Goal: Task Accomplishment & Management: Manage account settings

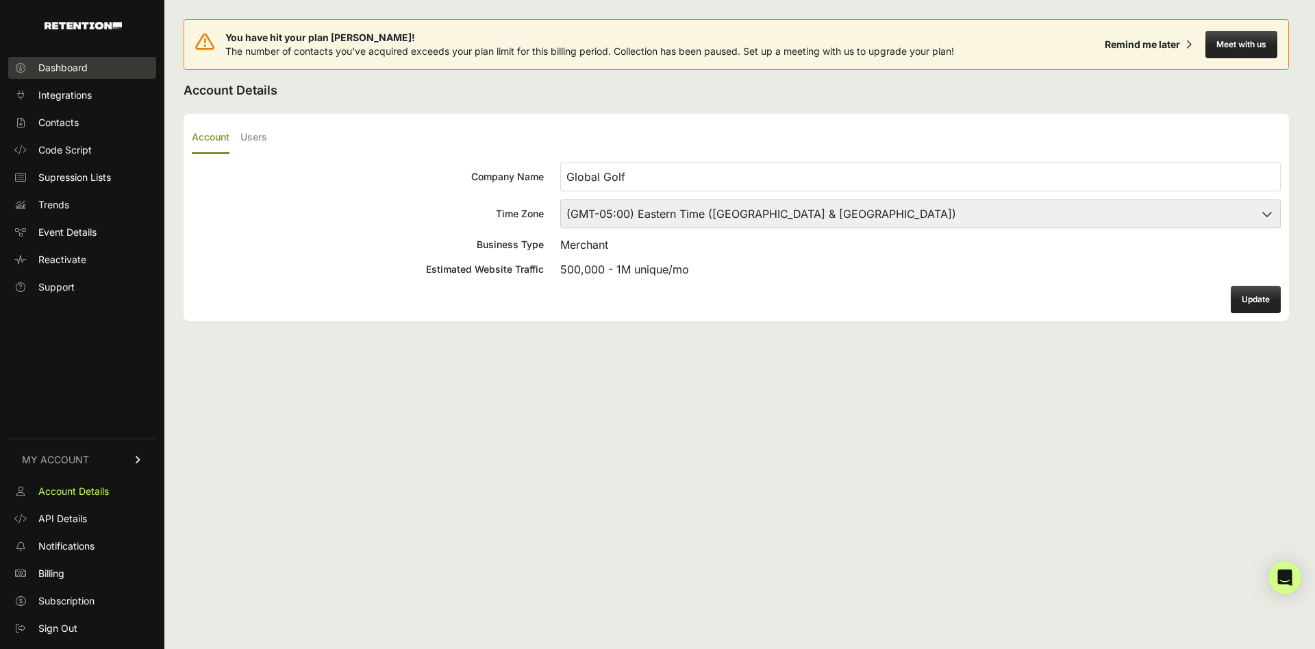
click at [50, 74] on span "Dashboard" at bounding box center [62, 68] width 49 height 14
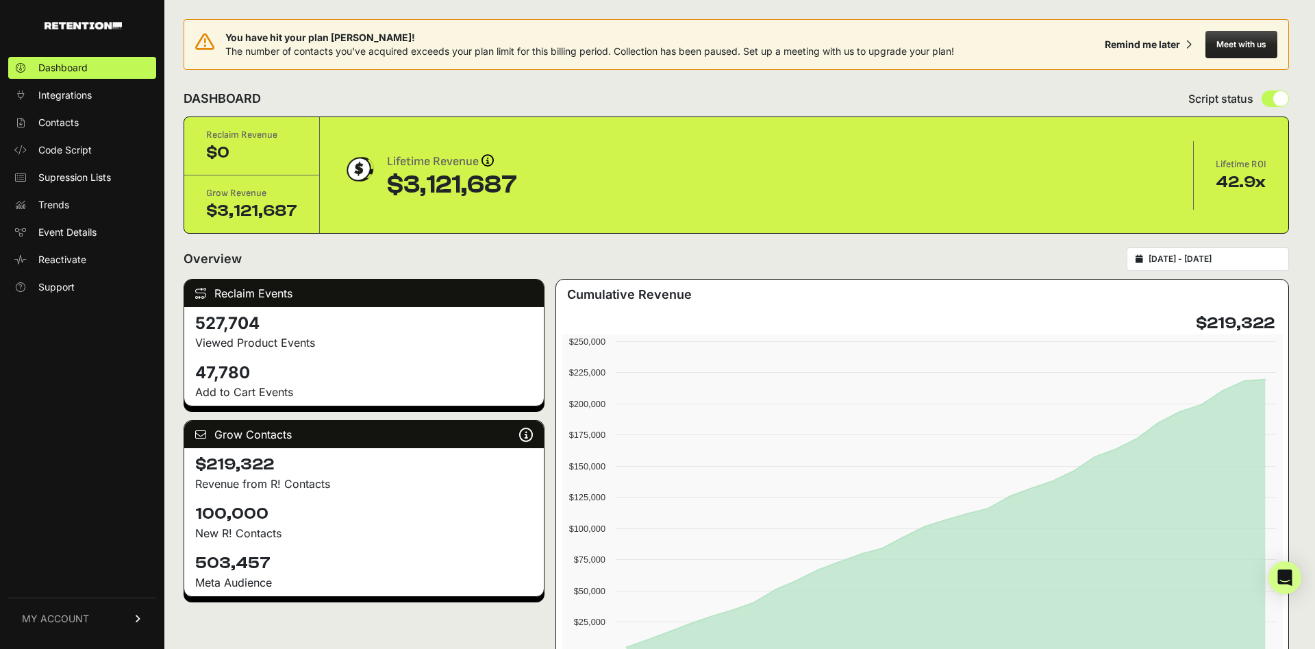
click at [225, 415] on div "Reclaim Events 527,704 Viewed Product Events 47,780 Add to Cart Events Grow Con…" at bounding box center [364, 511] width 361 height 464
click at [81, 116] on link "Contacts" at bounding box center [82, 123] width 148 height 22
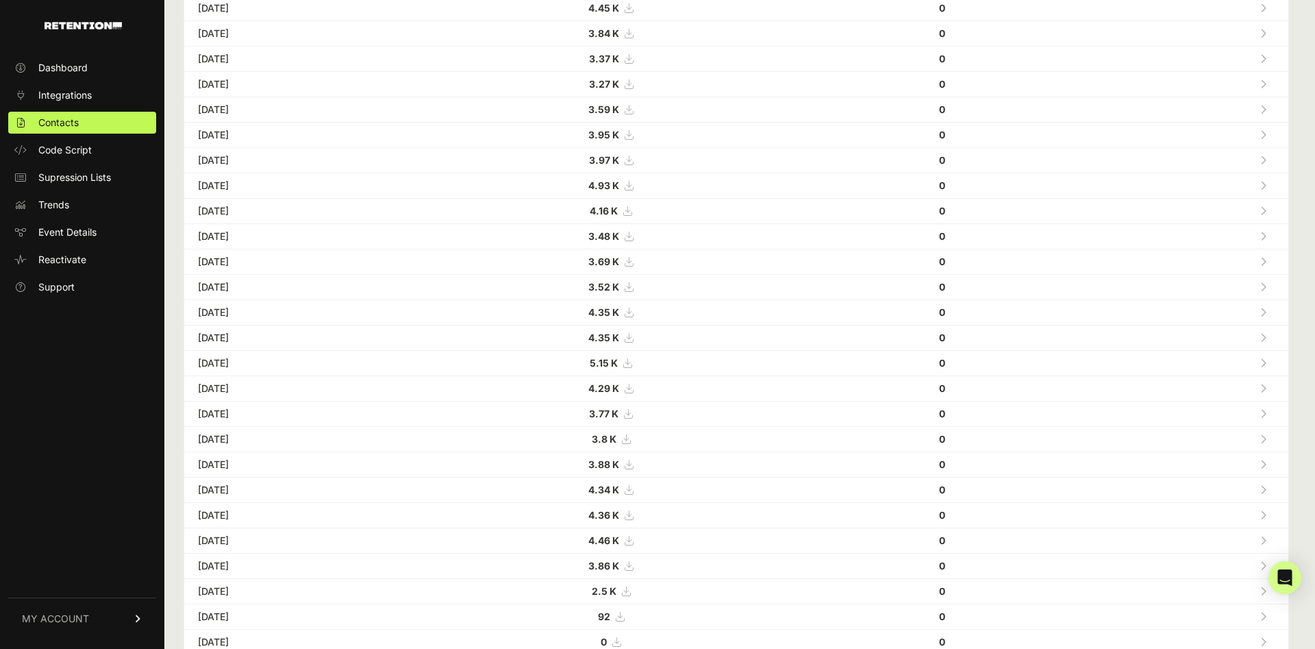
scroll to position [395, 0]
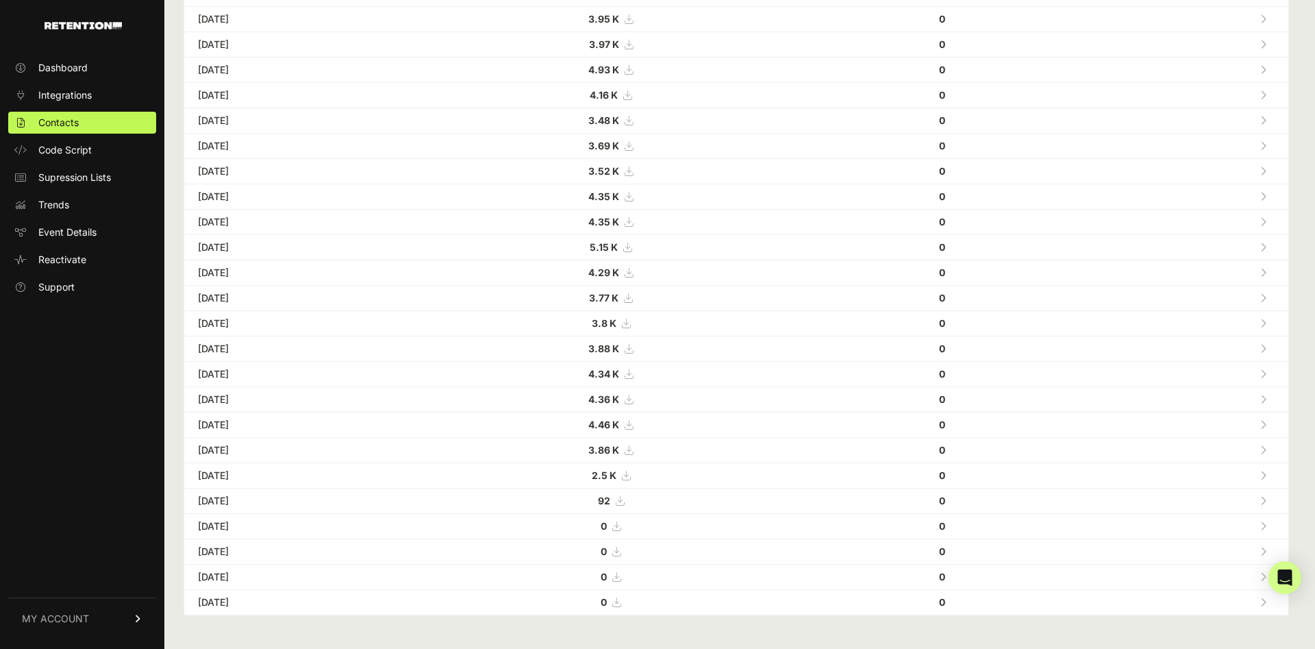
click at [124, 617] on link "MY ACCOUNT" at bounding box center [82, 618] width 148 height 42
click at [123, 606] on link "Subscription" at bounding box center [82, 601] width 148 height 22
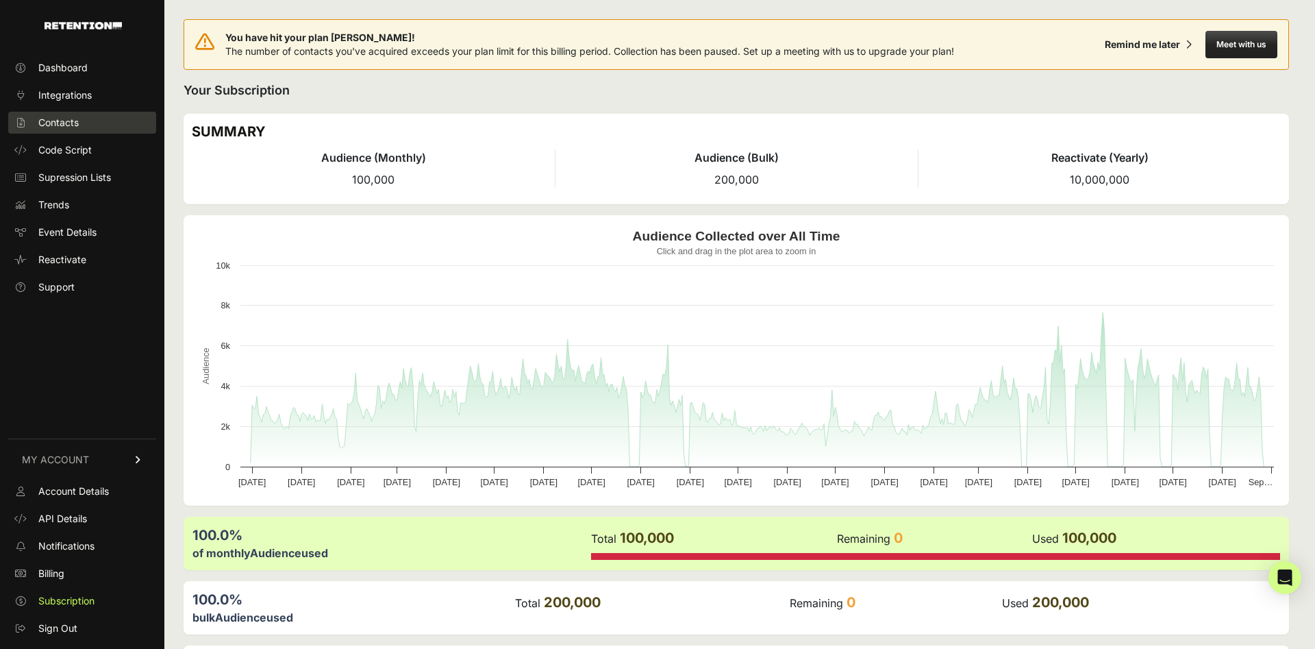
click at [62, 118] on span "Contacts" at bounding box center [58, 123] width 40 height 14
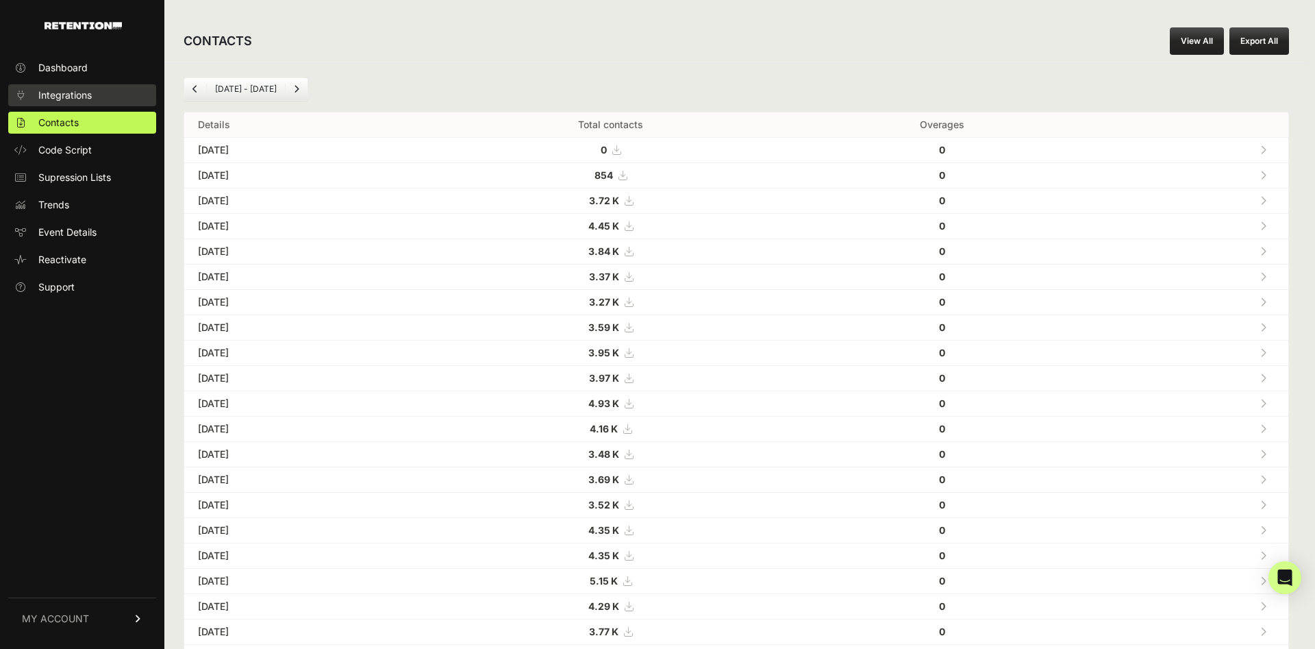
click at [62, 99] on span "Integrations" at bounding box center [64, 95] width 53 height 14
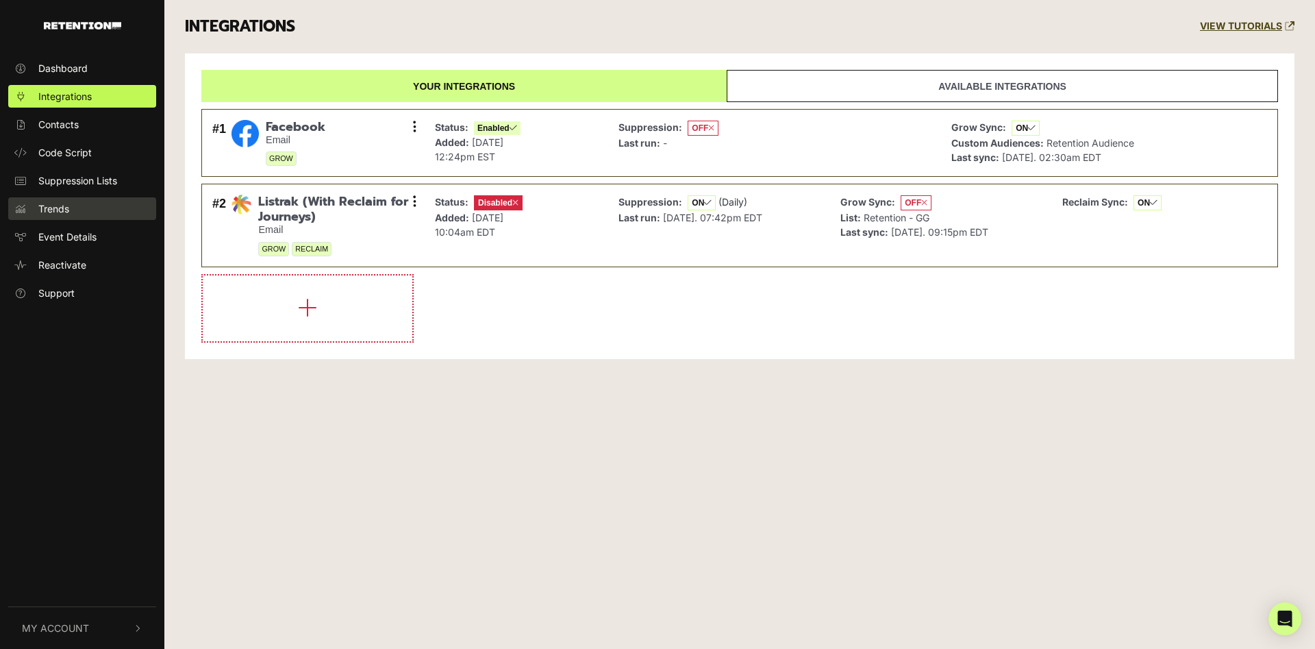
click at [50, 207] on span "Trends" at bounding box center [53, 208] width 31 height 14
click at [48, 210] on span "Trends" at bounding box center [53, 208] width 31 height 14
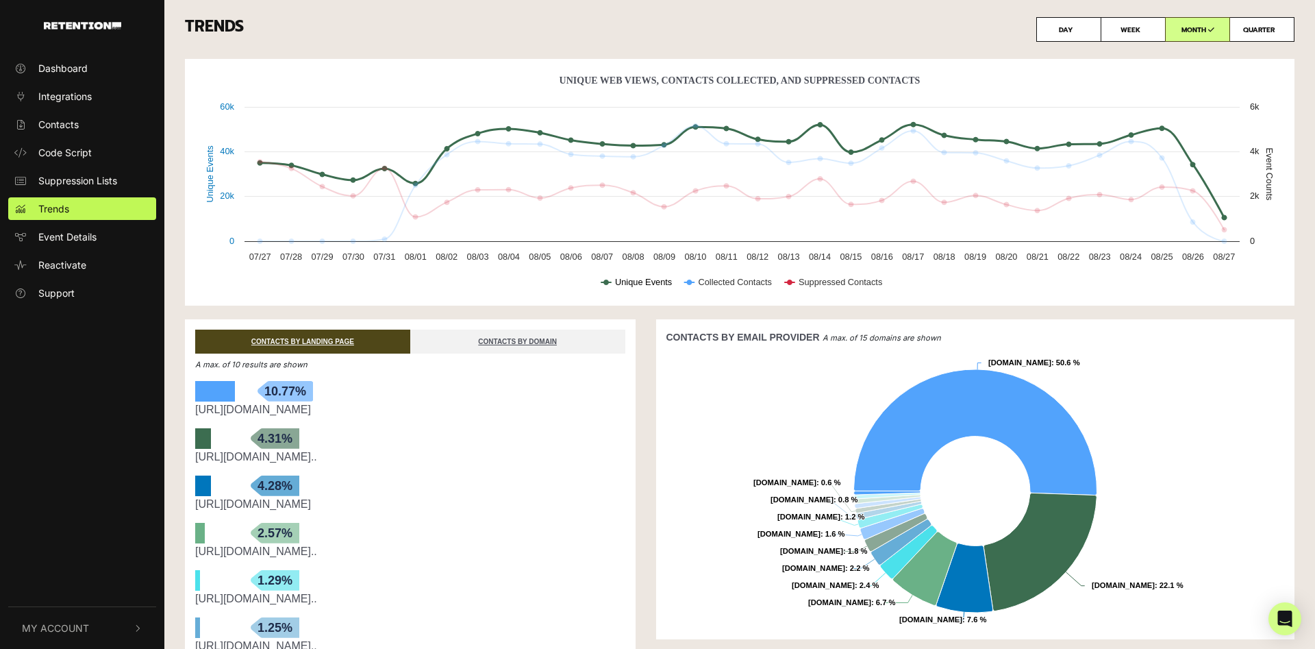
click at [609, 282] on icon "Unique Web Views, Contacts Collected, And Suppressed Contacts" at bounding box center [606, 282] width 10 height 0
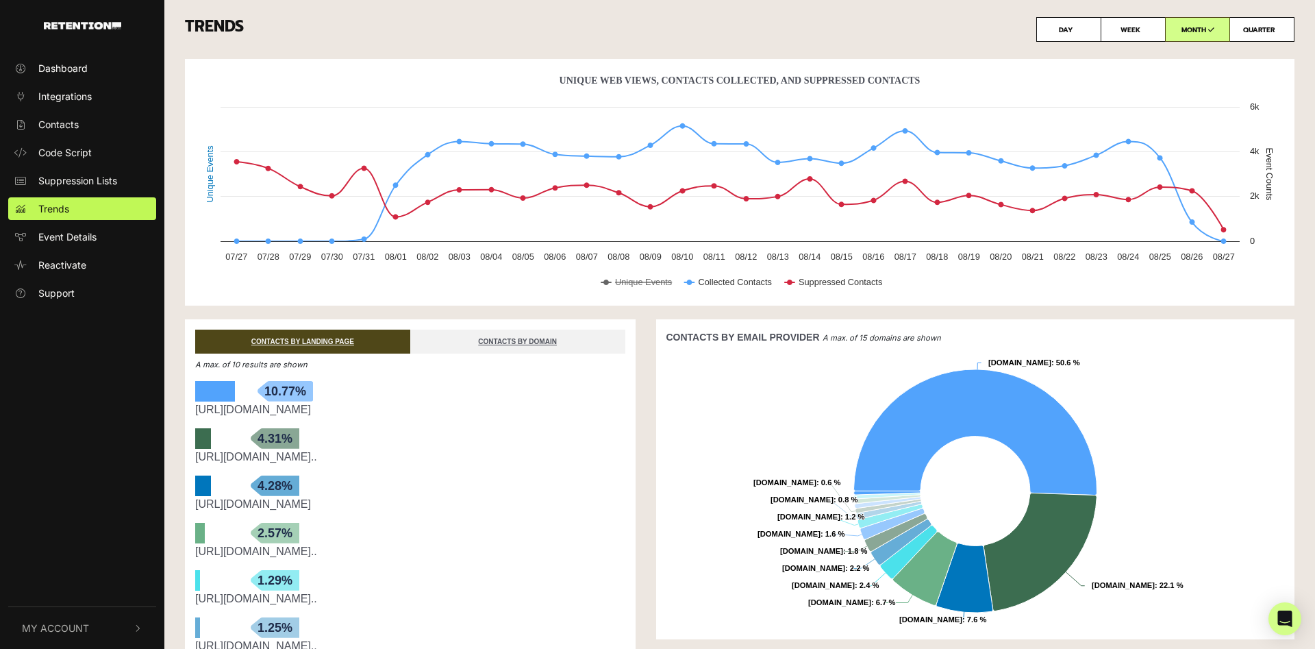
click at [609, 282] on icon "Unique Web Views, Contacts Collected, And Suppressed Contacts" at bounding box center [606, 282] width 10 height 0
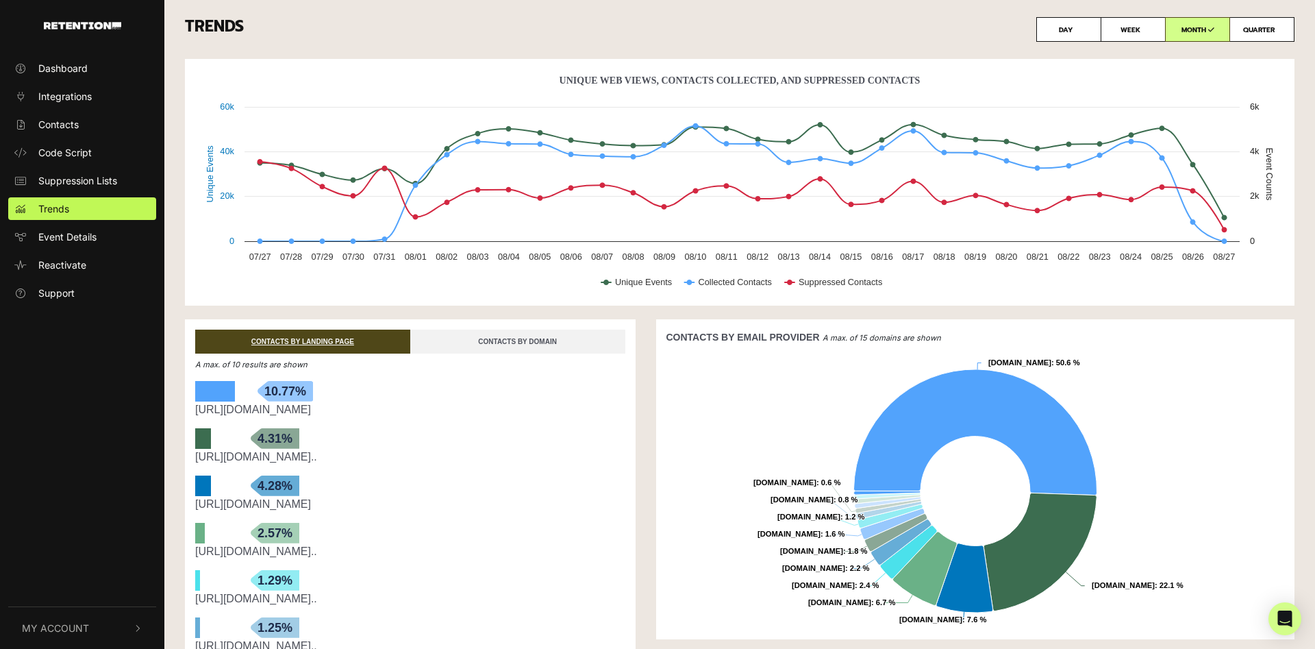
click at [575, 335] on link "CONTACTS BY DOMAIN" at bounding box center [517, 341] width 215 height 24
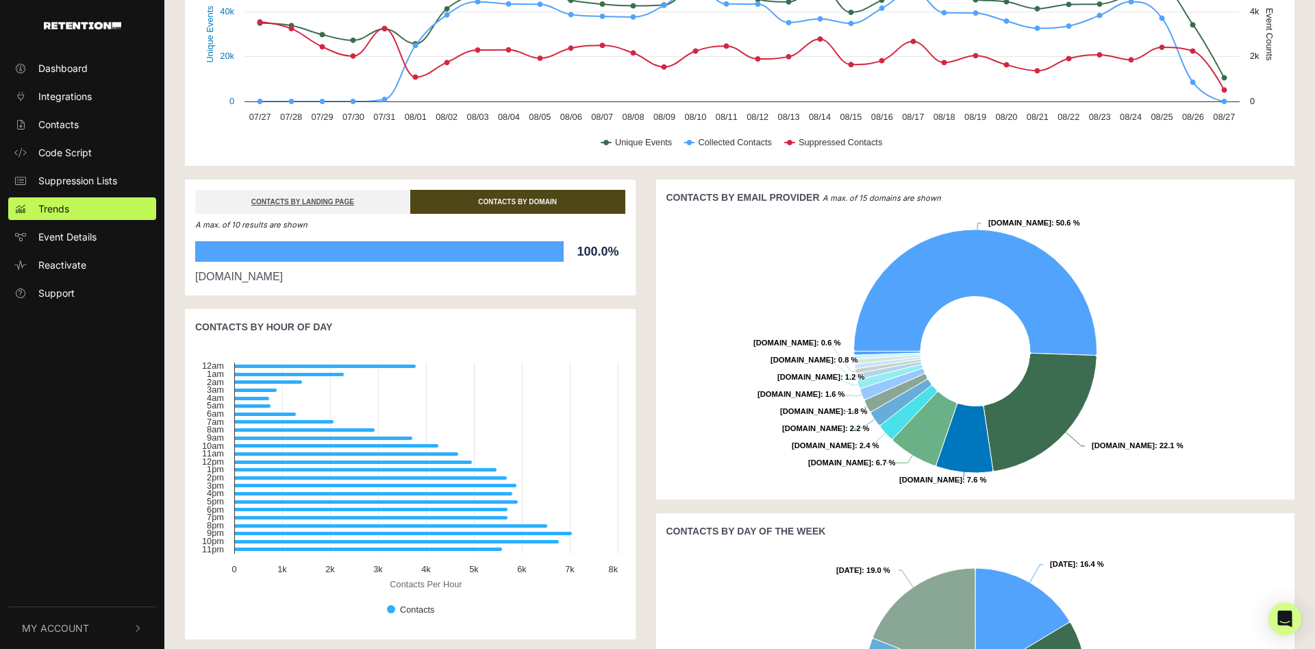
scroll to position [337, 0]
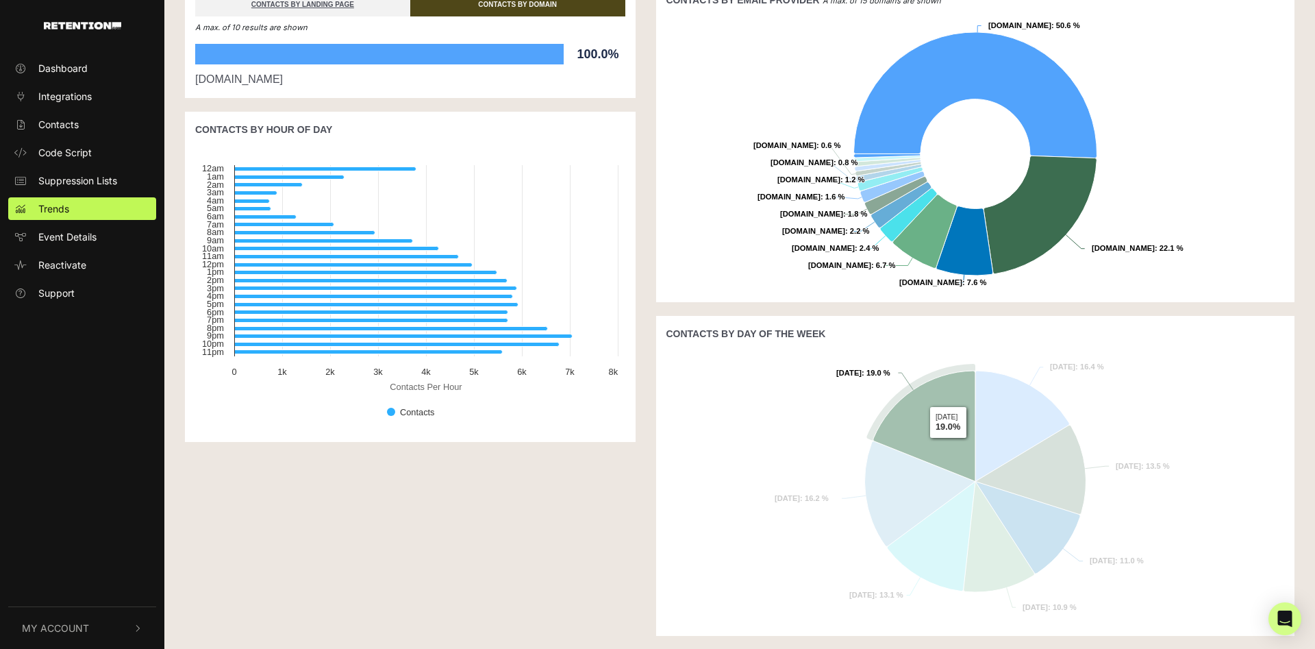
click at [948, 448] on icon at bounding box center [924, 426] width 102 height 110
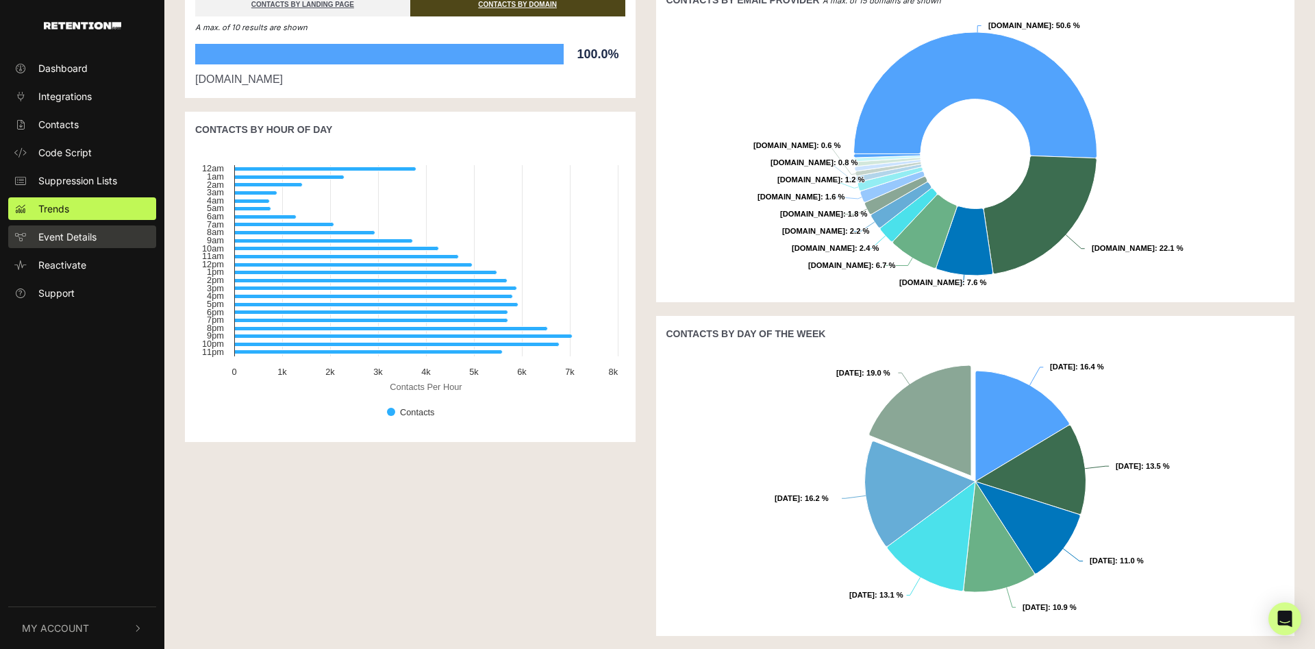
click at [79, 238] on span "Event Details" at bounding box center [67, 236] width 58 height 14
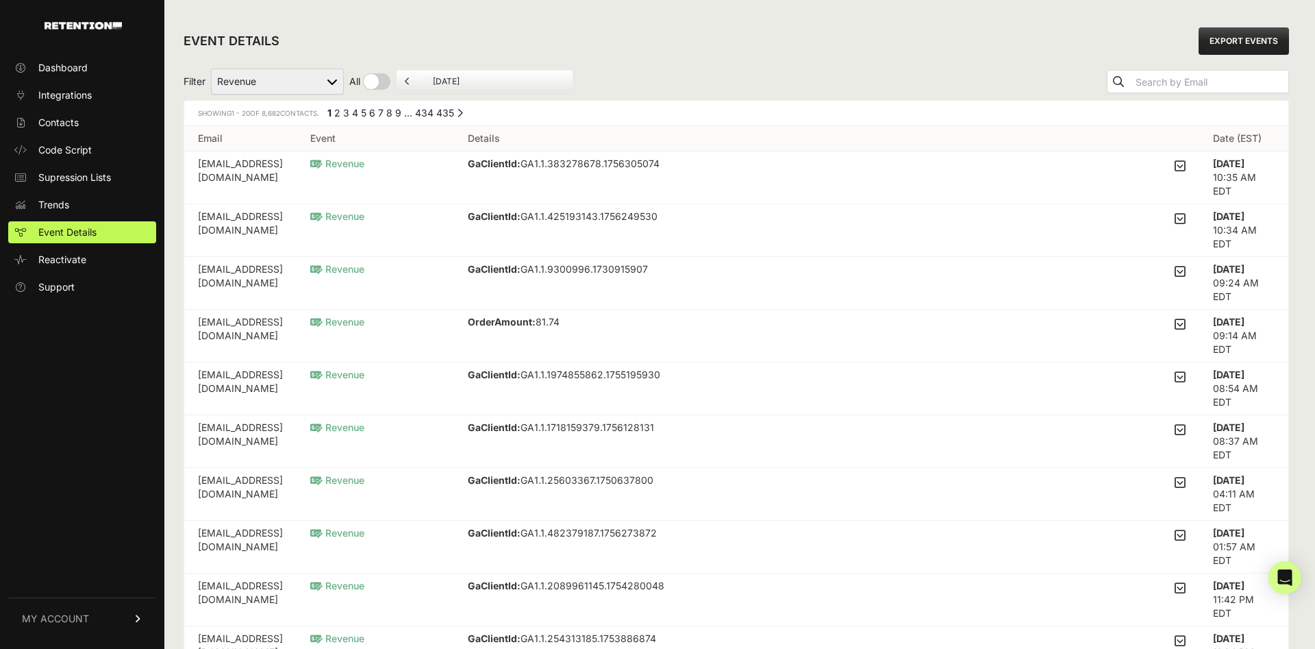
click at [236, 79] on select "Added to Cart Reclaim Revenue Viewed Product Reclaim" at bounding box center [277, 82] width 133 height 26
click at [211, 69] on select "Added to Cart Reclaim Revenue Viewed Product Reclaim" at bounding box center [277, 82] width 133 height 26
select select "cart"
click option "Added to Cart Reclaim" at bounding box center [0, 0] width 0 height 0
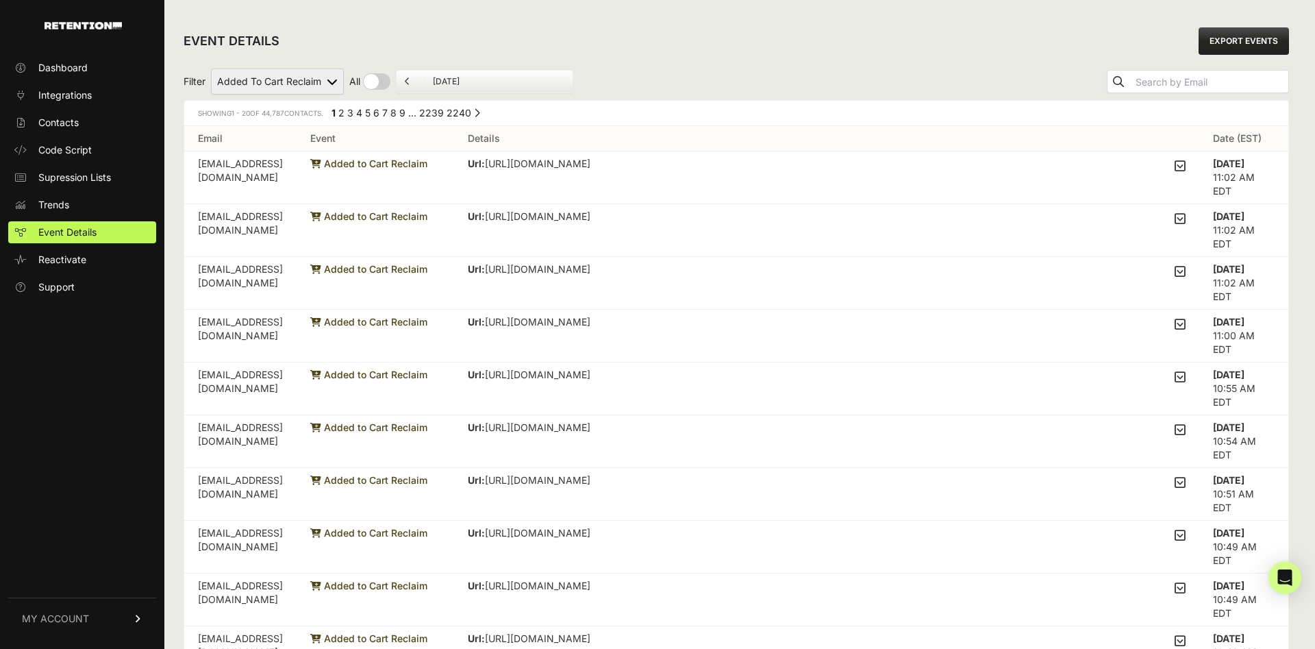
click at [379, 112] on link "6" at bounding box center [376, 113] width 6 height 12
click at [1178, 269] on icon at bounding box center [1180, 271] width 11 height 12
click at [0, 0] on input "checkbox" at bounding box center [0, 0] width 0 height 0
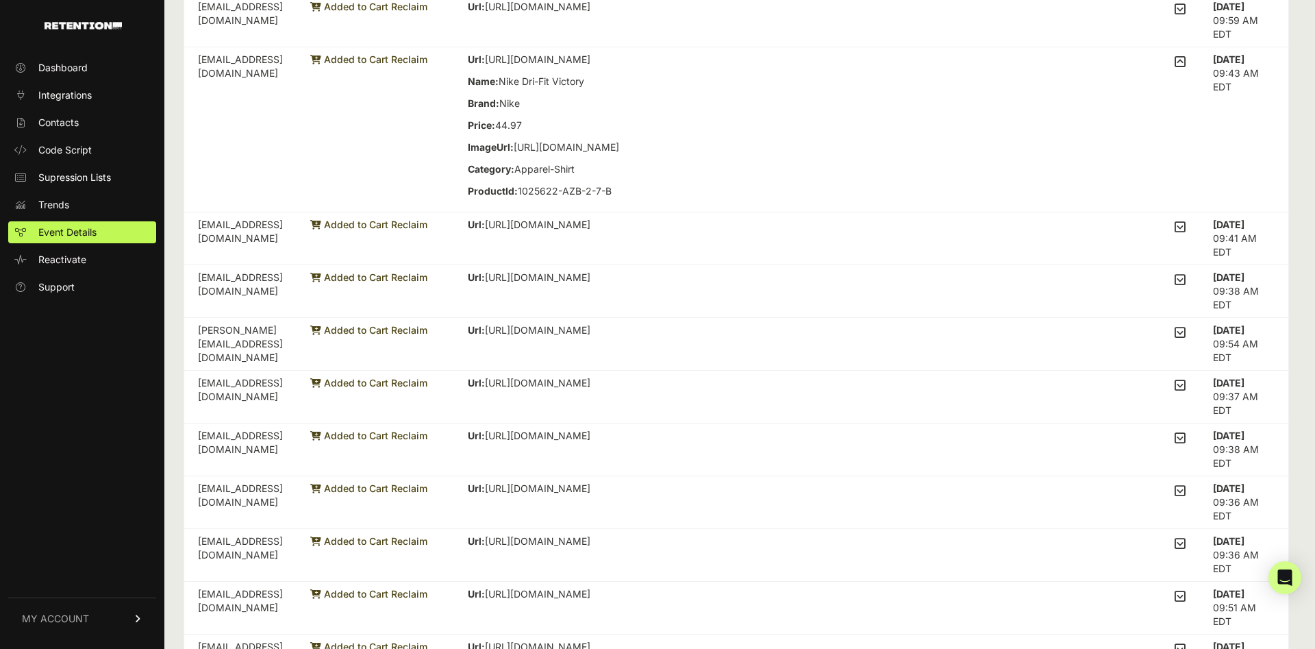
scroll to position [489, 0]
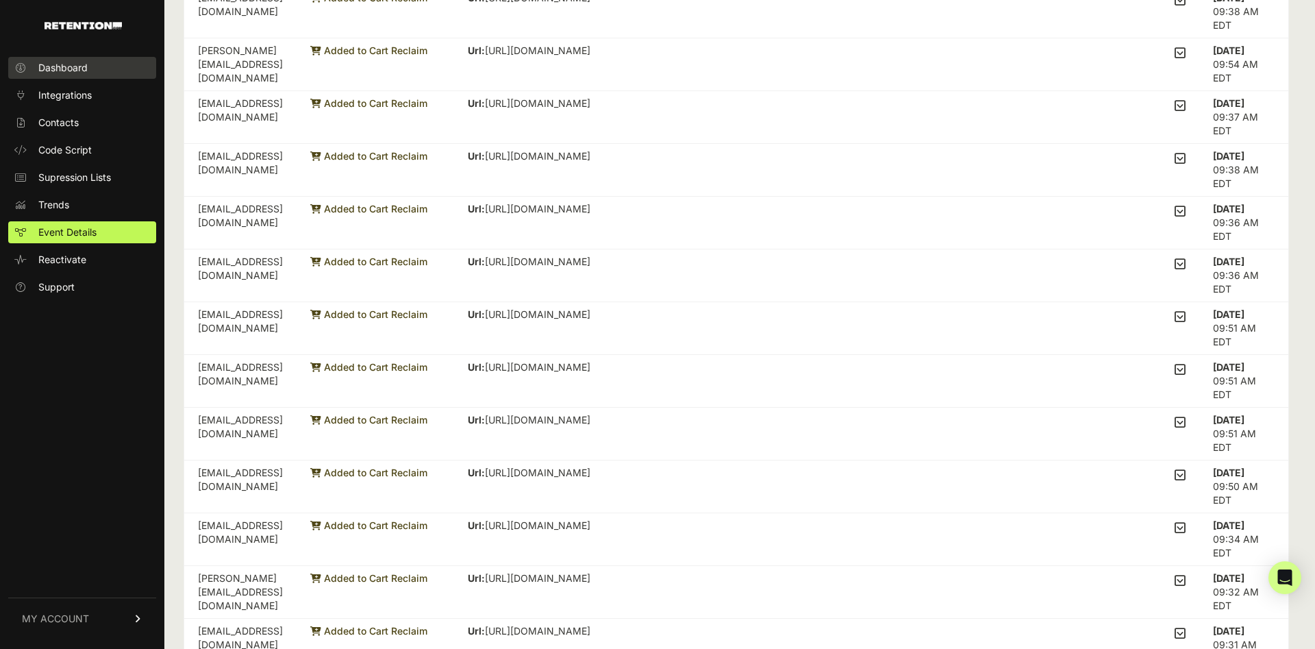
click at [64, 65] on span "Dashboard" at bounding box center [62, 68] width 49 height 14
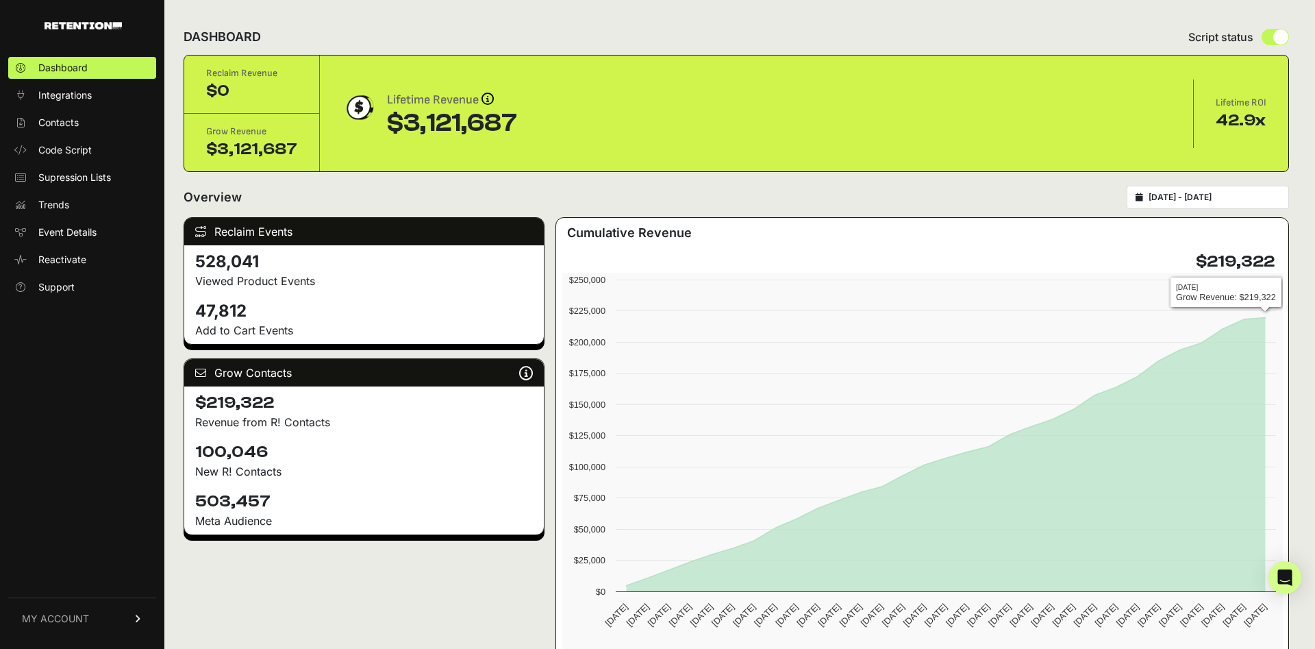
click at [1228, 196] on input "[DATE] - [DATE]" at bounding box center [1215, 197] width 132 height 11
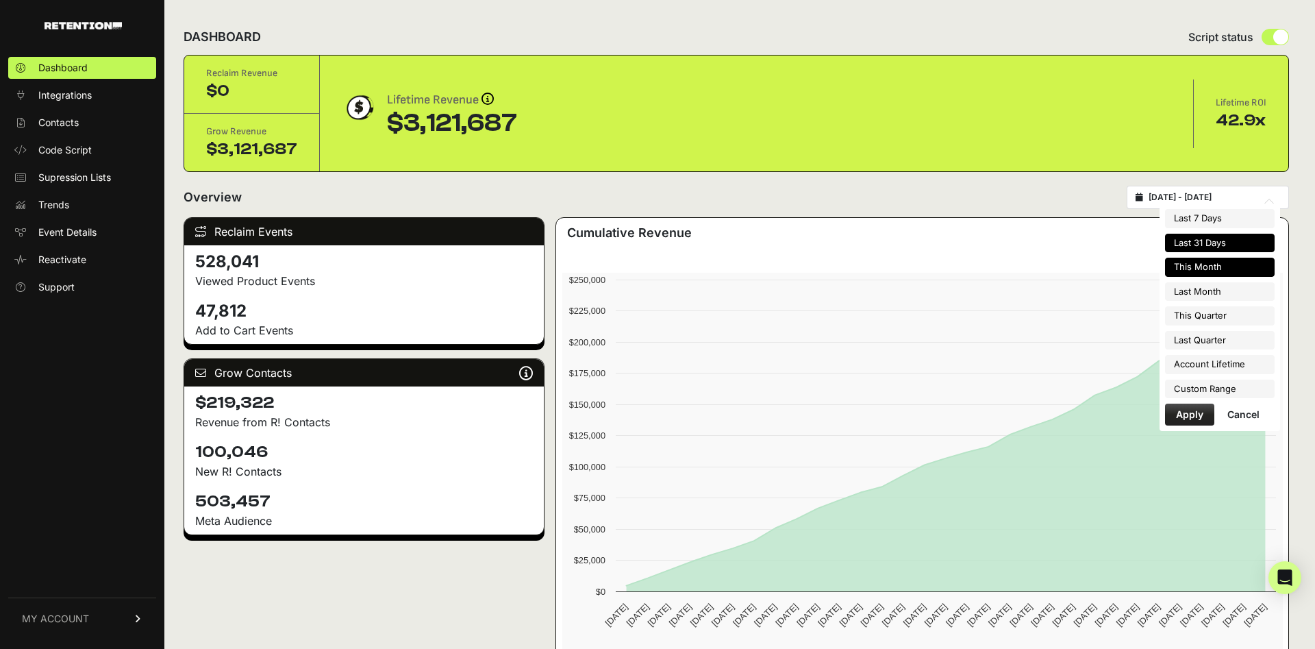
click at [1223, 271] on li "This Month" at bounding box center [1220, 267] width 110 height 19
type input "[DATE] - [DATE]"
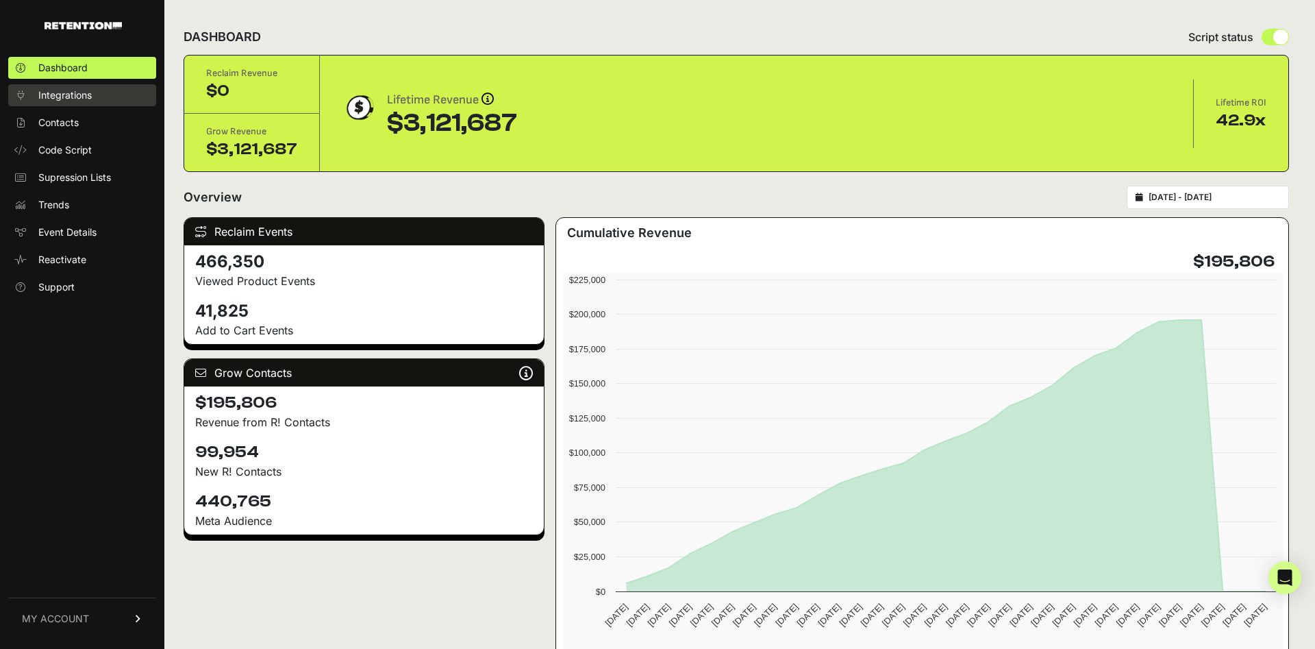
click at [84, 95] on span "Integrations" at bounding box center [64, 95] width 53 height 14
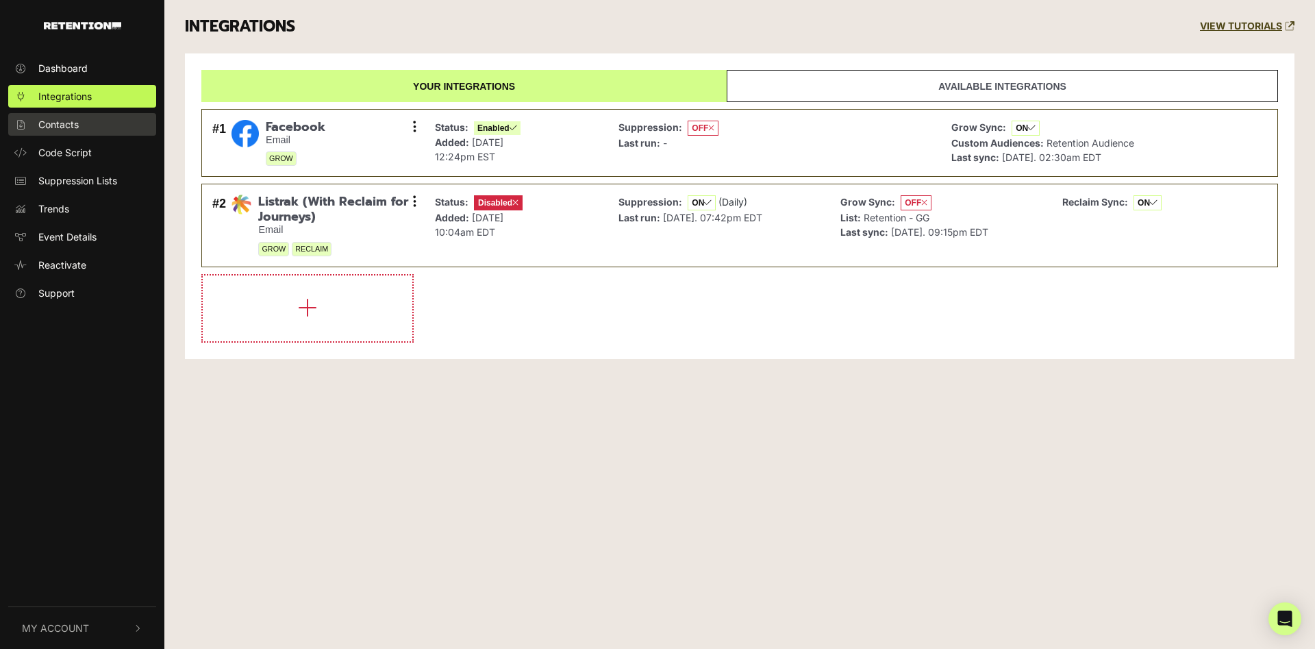
click at [71, 121] on span "Contacts" at bounding box center [58, 124] width 40 height 14
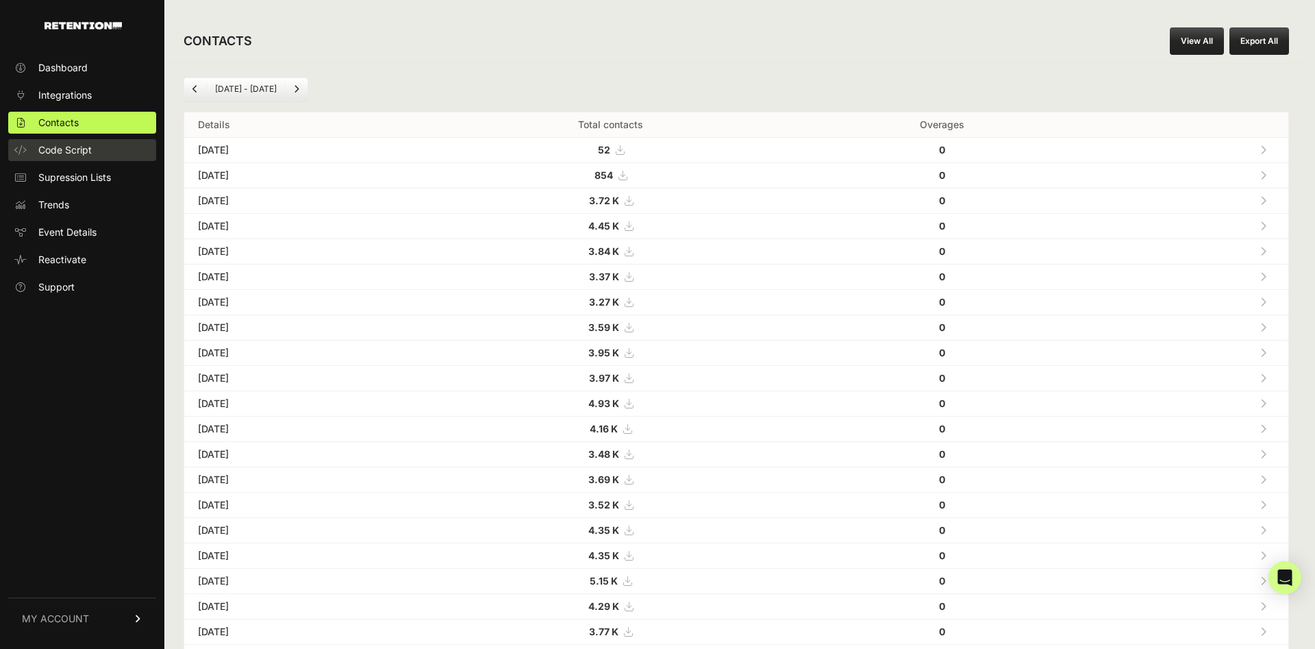
click at [66, 142] on link "Code Script" at bounding box center [82, 150] width 148 height 22
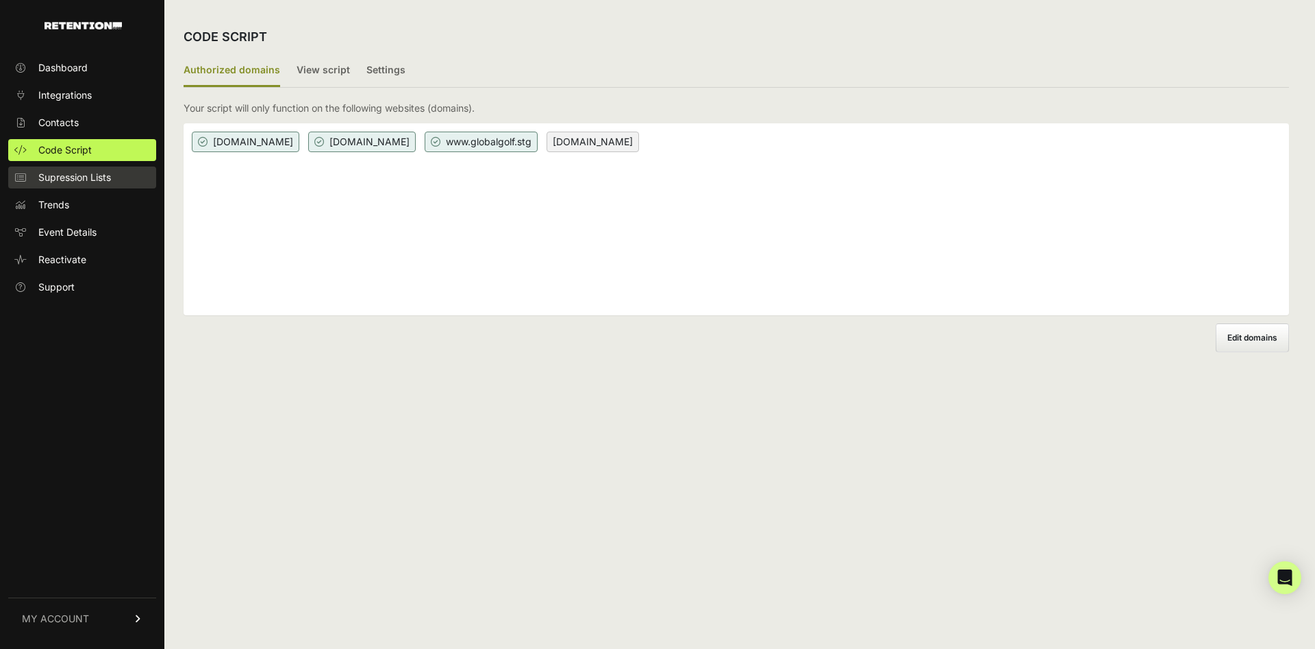
click at [62, 168] on link "Supression Lists" at bounding box center [82, 177] width 148 height 22
